Goal: Information Seeking & Learning: Understand process/instructions

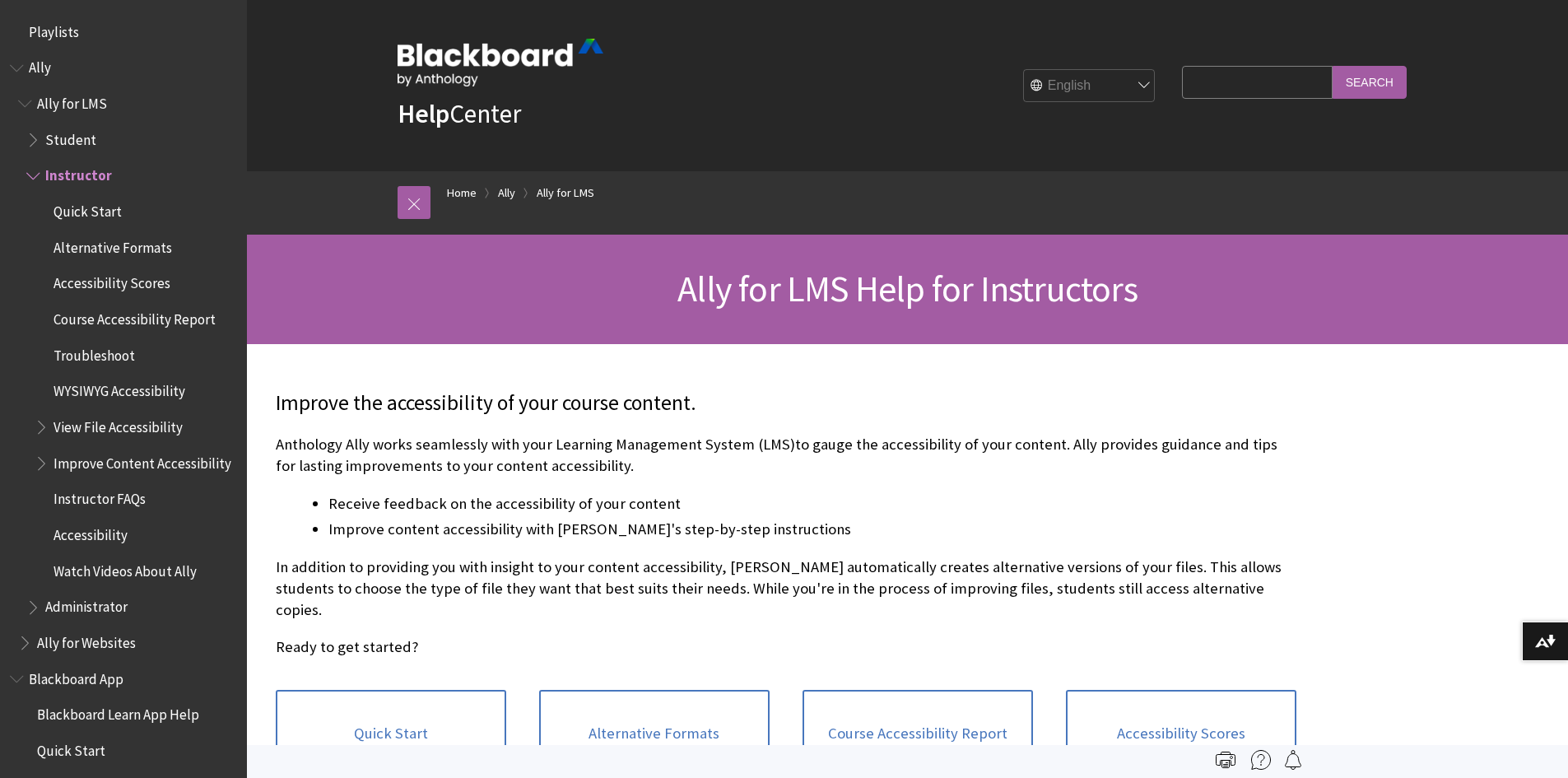
scroll to position [138, 0]
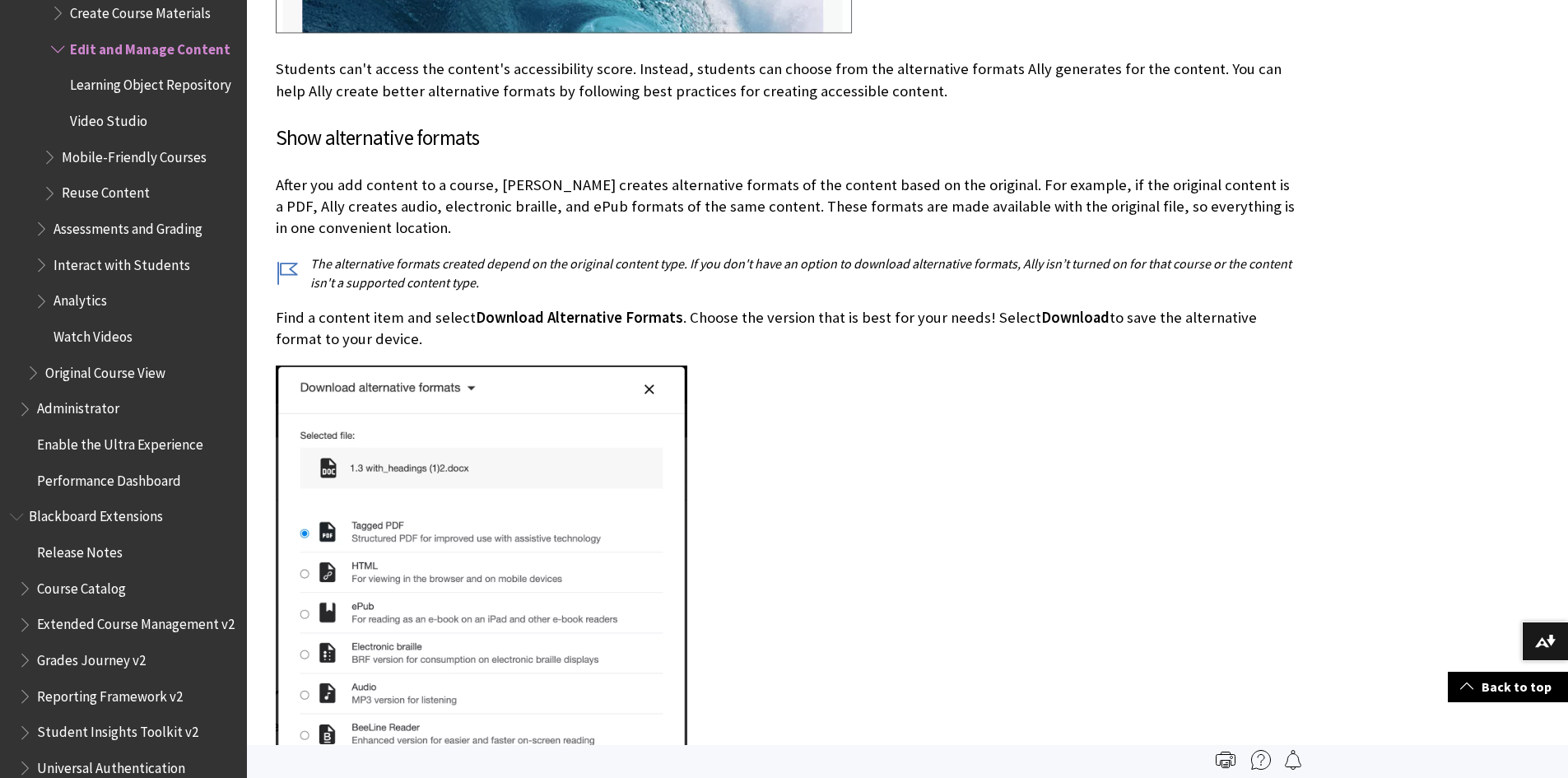
scroll to position [5106, 0]
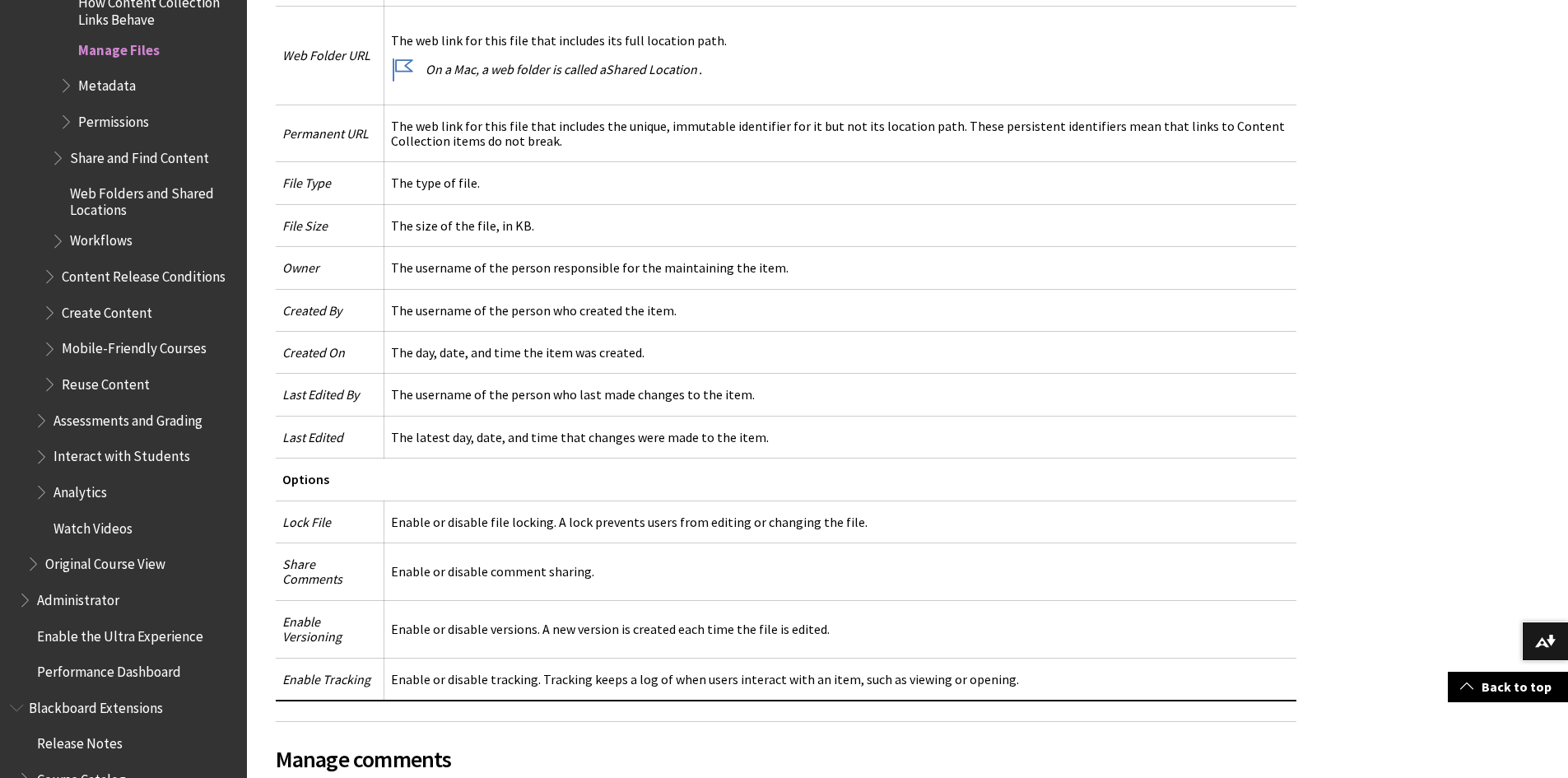
scroll to position [1729, 0]
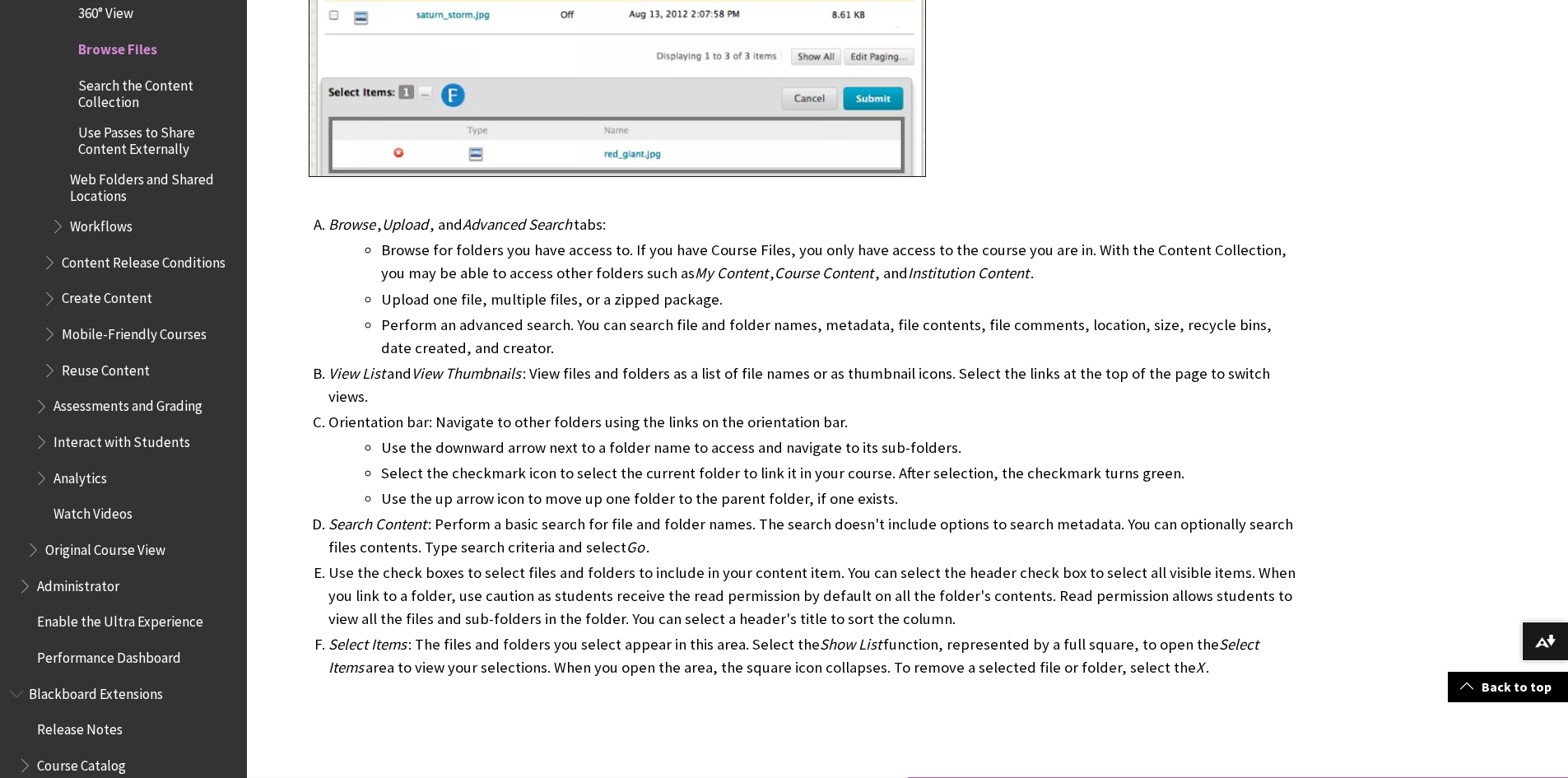
scroll to position [988, 0]
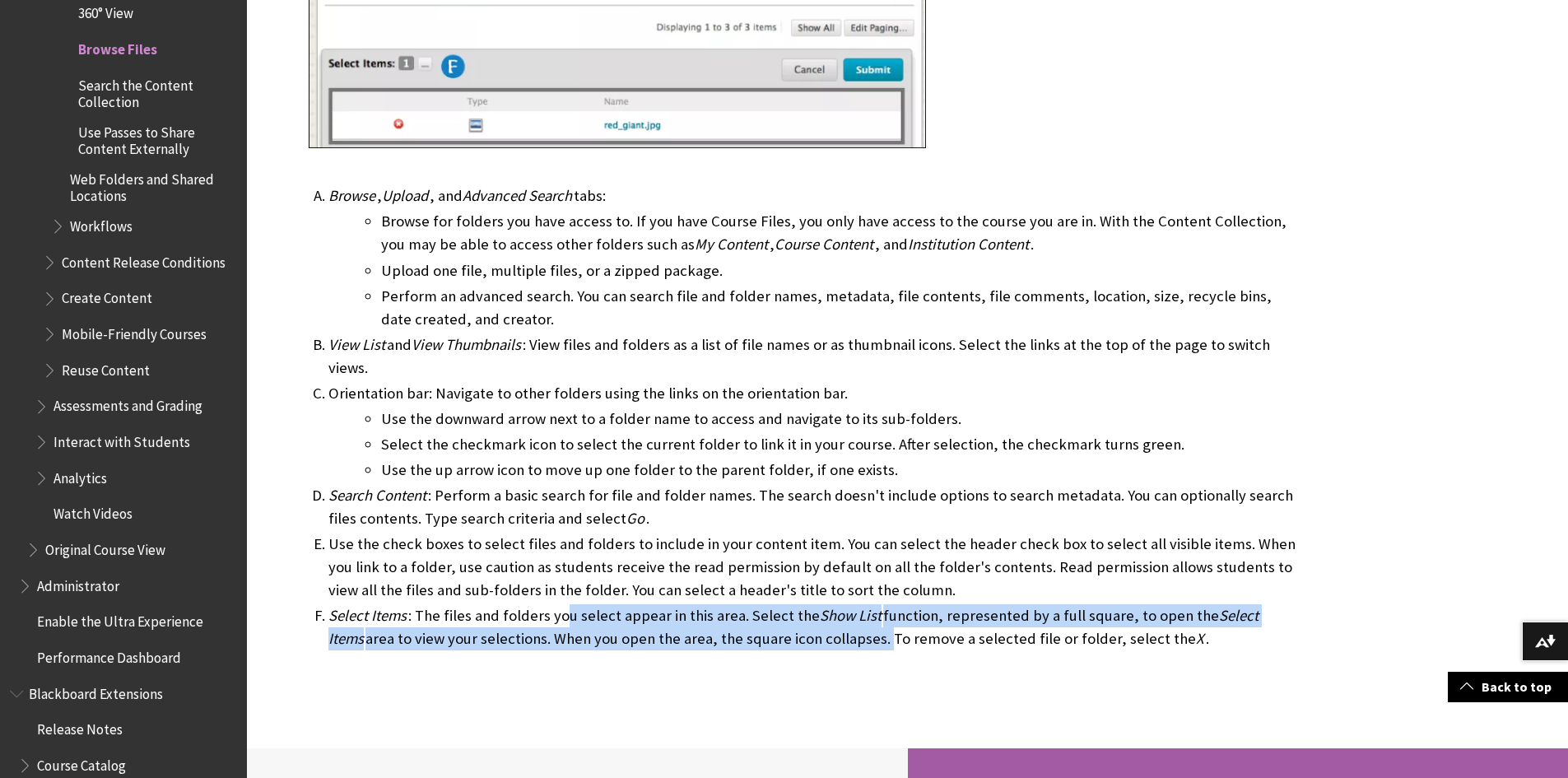
drag, startPoint x: 579, startPoint y: 593, endPoint x: 838, endPoint y: 620, distance: 260.4
click at [838, 620] on li "Select Items : The files and folders you select appear in this area. Select the…" at bounding box center [812, 627] width 968 height 47
click at [798, 623] on li "Select Items : The files and folders you select appear in this area. Select the…" at bounding box center [812, 627] width 968 height 47
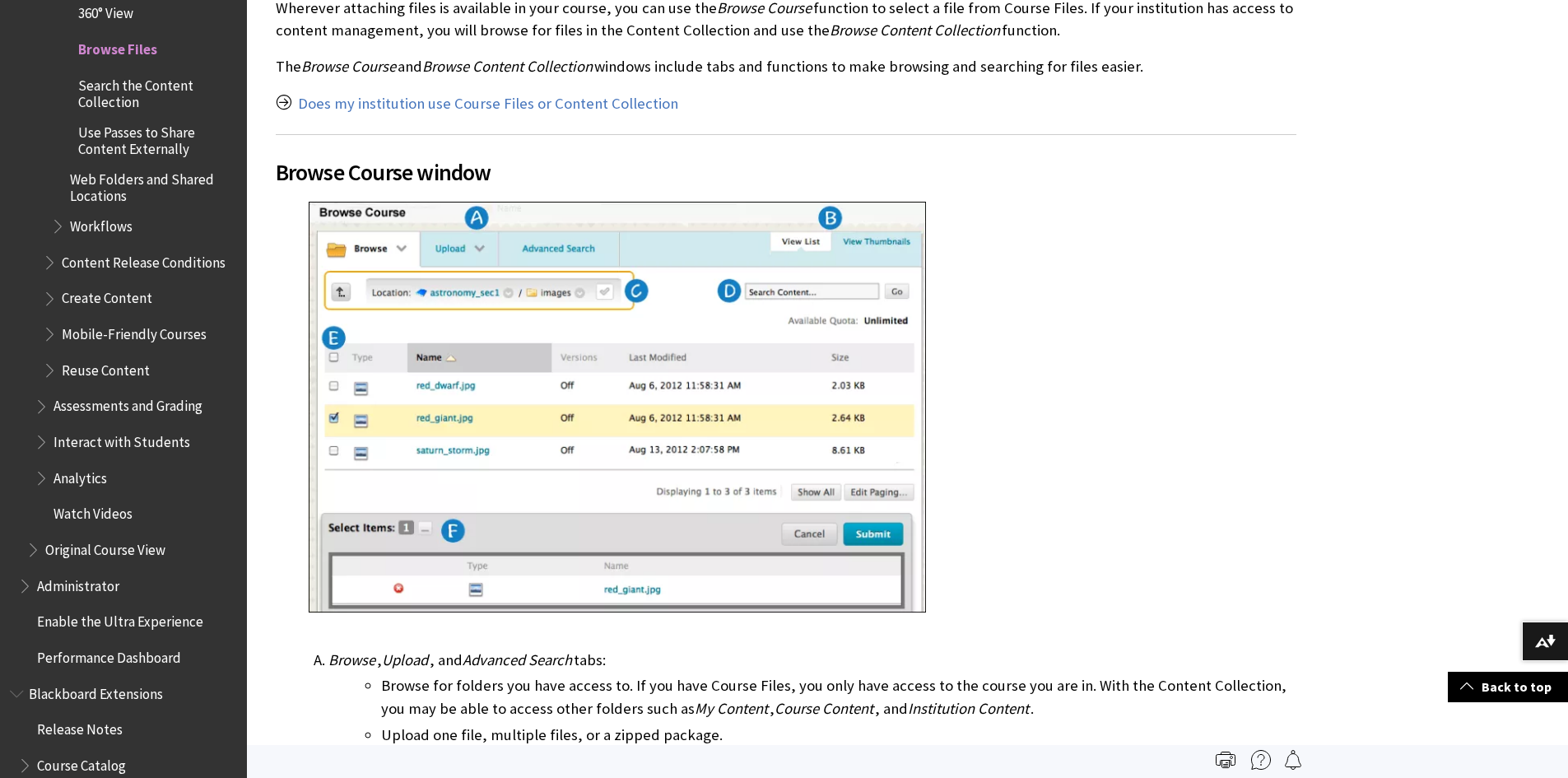
scroll to position [494, 0]
